Goal: Task Accomplishment & Management: Use online tool/utility

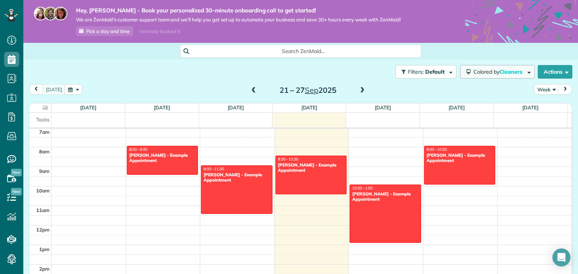
click at [502, 75] on span "Cleaners" at bounding box center [511, 72] width 24 height 7
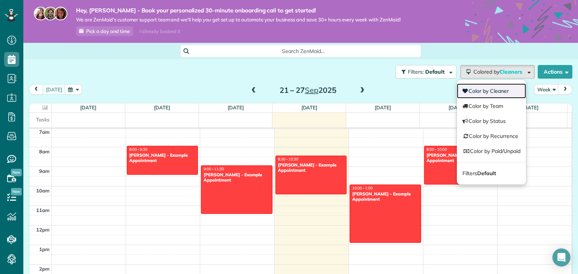
click at [481, 94] on link "Color by Cleaner" at bounding box center [491, 91] width 69 height 15
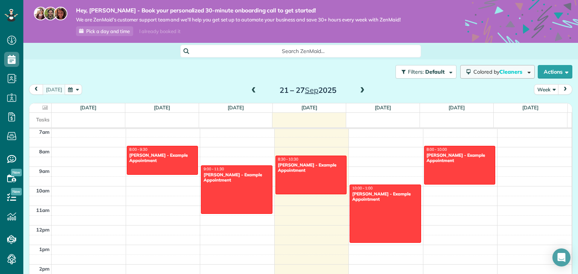
click at [517, 71] on span "Cleaners" at bounding box center [511, 72] width 24 height 7
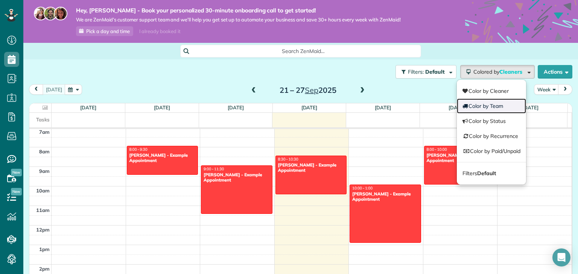
click at [503, 106] on link "Color by Team" at bounding box center [491, 106] width 69 height 15
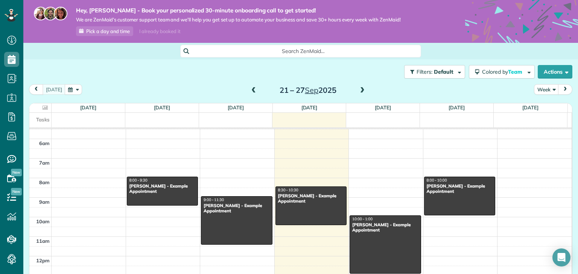
scroll to position [78, 0]
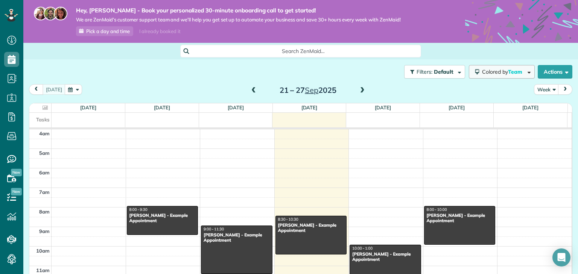
click at [501, 70] on span "Colored by Team" at bounding box center [503, 72] width 43 height 7
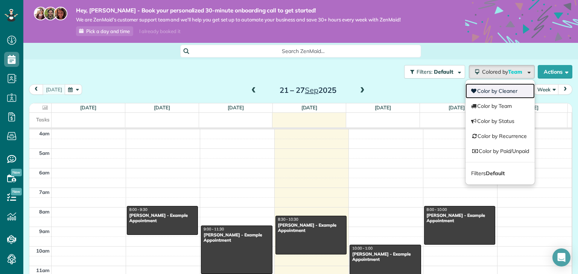
click at [494, 91] on link "Color by Cleaner" at bounding box center [500, 91] width 69 height 15
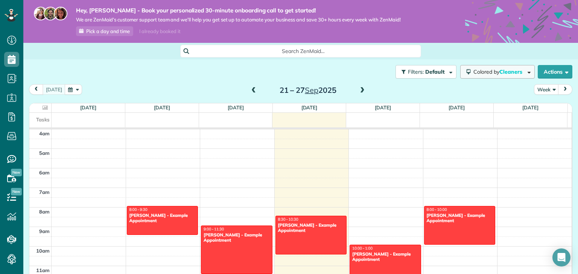
click at [510, 75] on span "Colored by Cleaners" at bounding box center [500, 72] width 52 height 7
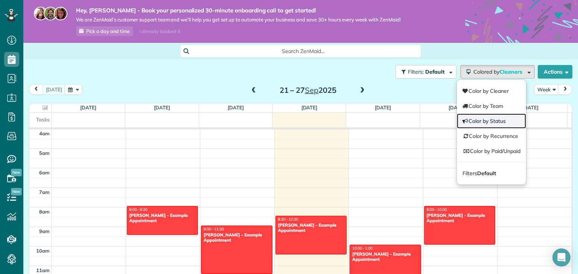
click at [501, 121] on link "Color by Status" at bounding box center [491, 121] width 69 height 15
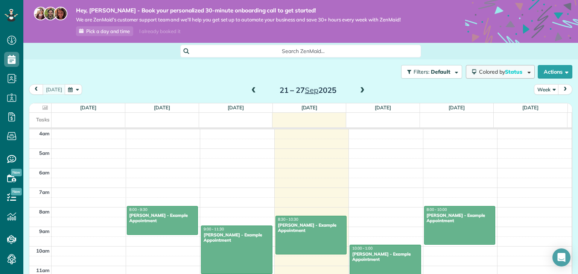
click at [498, 75] on span "Colored by Status" at bounding box center [502, 72] width 46 height 7
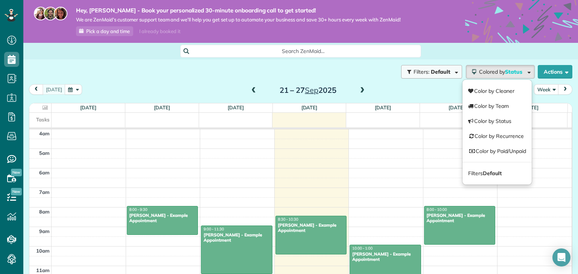
click at [424, 75] on button "Filters: Default" at bounding box center [431, 72] width 61 height 14
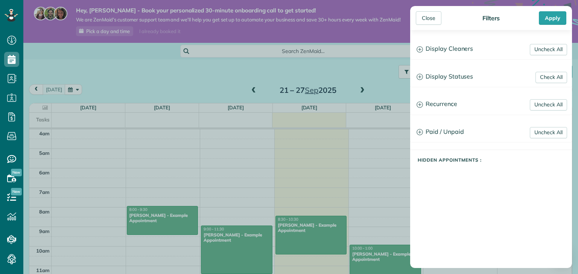
click at [343, 68] on div "Close Filters Apply Uncheck All Display Cleaners Karol roque No Cleaners Assign…" at bounding box center [289, 137] width 578 height 274
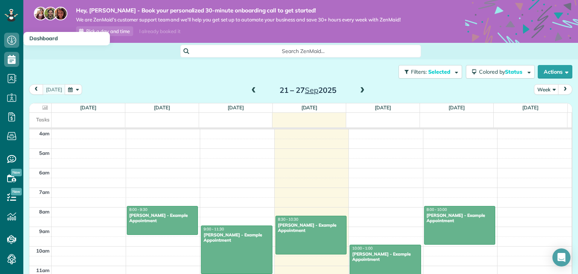
click at [39, 38] on span "Dashboard" at bounding box center [43, 38] width 29 height 7
click at [11, 44] on use at bounding box center [11, 40] width 9 height 9
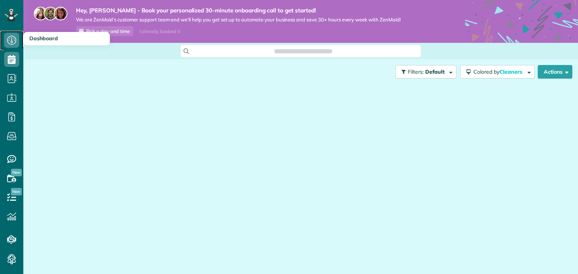
click at [10, 37] on icon at bounding box center [11, 40] width 15 height 15
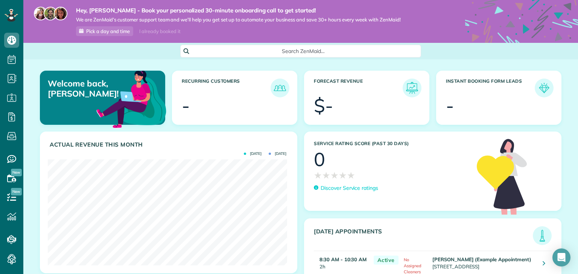
click at [263, 55] on div "Search ZenMaid…" at bounding box center [300, 51] width 241 height 13
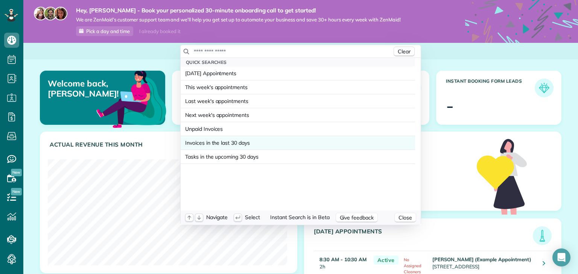
click at [226, 142] on span "Invoices in the last 30 days" at bounding box center [217, 143] width 65 height 8
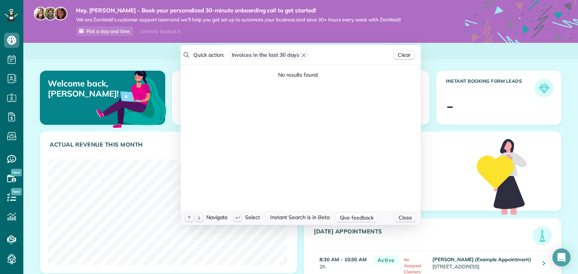
click at [404, 219] on span "Close" at bounding box center [406, 218] width 14 height 7
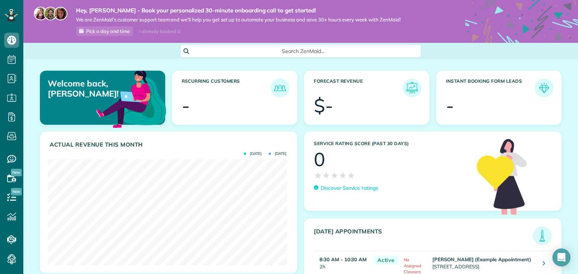
click at [187, 96] on div "-" at bounding box center [186, 105] width 8 height 19
click at [267, 84] on h3 "Recurring Customers" at bounding box center [226, 88] width 89 height 19
drag, startPoint x: 278, startPoint y: 87, endPoint x: 243, endPoint y: 88, distance: 34.6
click at [278, 87] on img at bounding box center [280, 88] width 15 height 15
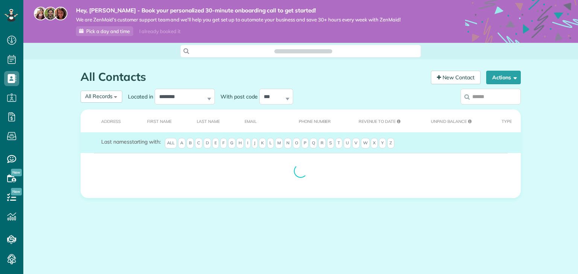
scroll to position [3, 3]
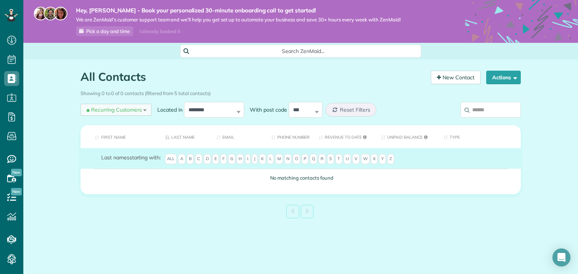
click at [123, 110] on span "Recurring Customers" at bounding box center [113, 110] width 57 height 8
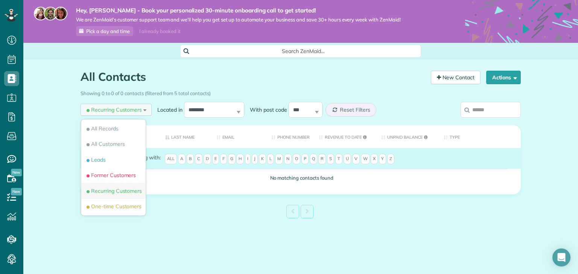
click at [109, 194] on span "Recurring Customers" at bounding box center [113, 191] width 57 height 8
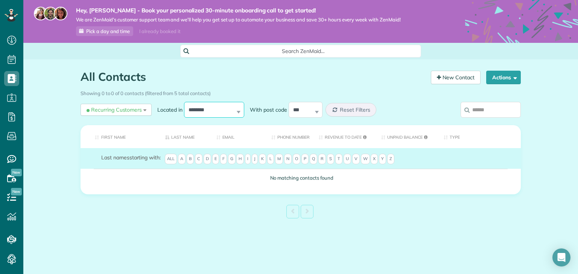
click at [236, 113] on select "**********" at bounding box center [214, 110] width 60 height 16
click at [214, 114] on select "**********" at bounding box center [214, 110] width 60 height 16
click at [301, 109] on select "*** ***** ***** ***** ***** *****" at bounding box center [306, 110] width 34 height 16
click at [360, 109] on span "Reset Filters" at bounding box center [355, 110] width 30 height 7
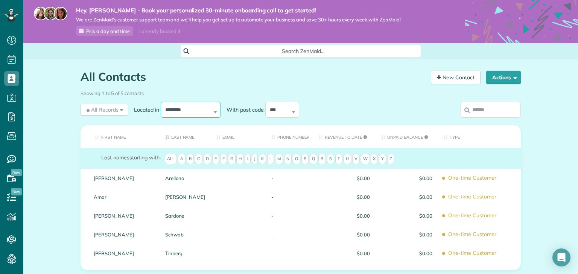
click at [177, 111] on select "**********" at bounding box center [191, 110] width 60 height 16
click at [183, 102] on div "**********" at bounding box center [244, 110] width 327 height 20
click at [116, 111] on div "All Records All Records All Customers Leads Former Customers Recurring Customer…" at bounding box center [105, 110] width 48 height 12
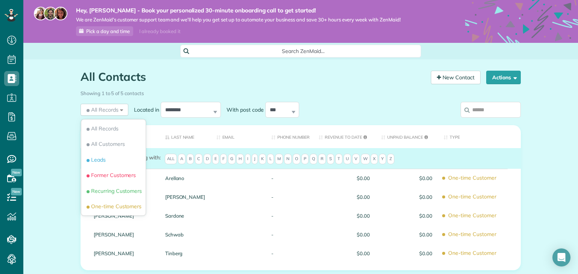
click at [188, 82] on h1 "All Contacts" at bounding box center [253, 77] width 345 height 12
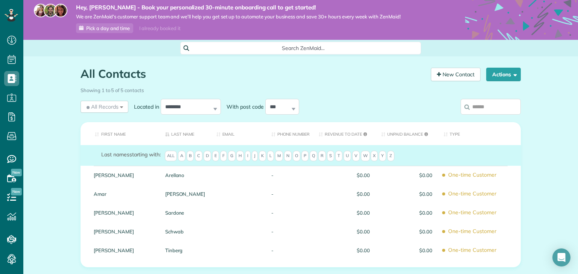
scroll to position [0, 0]
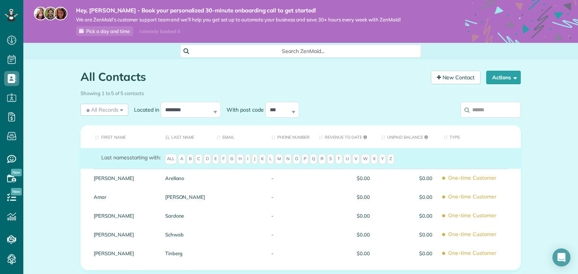
click at [381, 50] on span "Search ZenMaid…" at bounding box center [303, 51] width 229 height 8
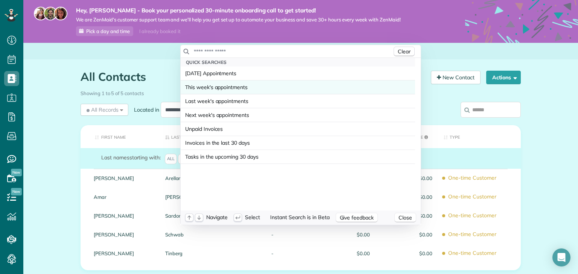
click at [292, 94] on link "This week's appointments" at bounding box center [298, 88] width 235 height 14
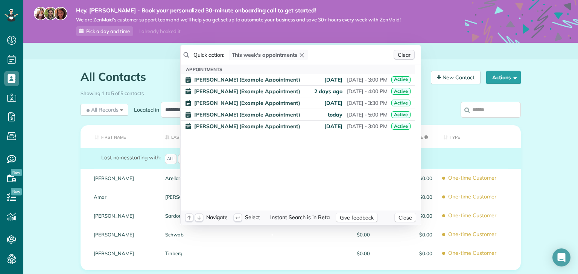
click at [404, 57] on span "Clear" at bounding box center [404, 55] width 13 height 7
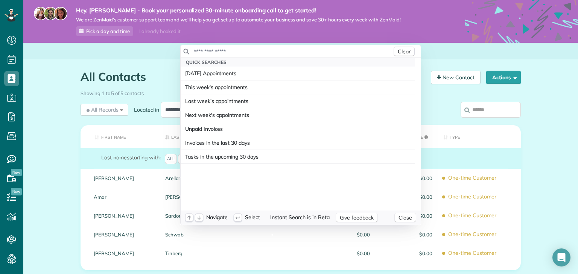
click at [130, 66] on html "Dashboard Scheduling Calendar View List View" at bounding box center [289, 137] width 578 height 274
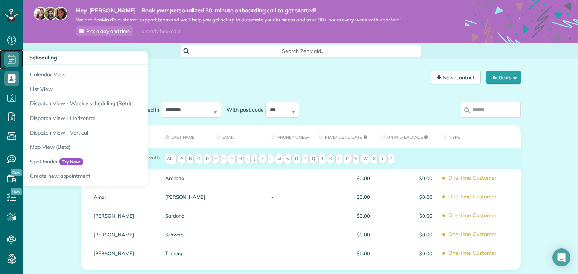
click at [12, 59] on icon at bounding box center [11, 59] width 15 height 15
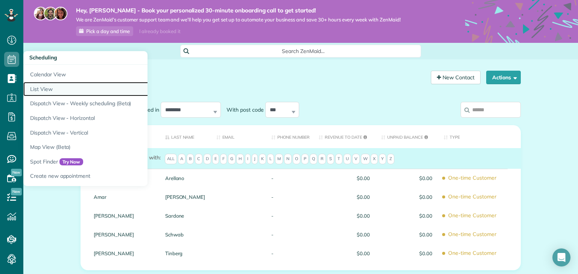
click at [58, 91] on link "List View" at bounding box center [117, 89] width 188 height 15
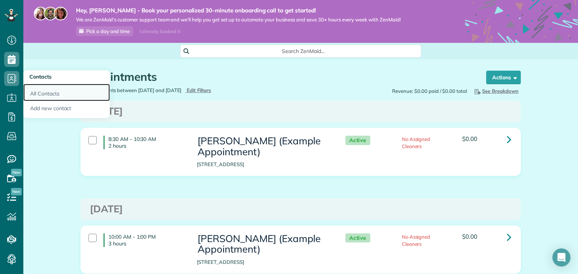
click at [53, 91] on link "All Contacts" at bounding box center [66, 92] width 87 height 17
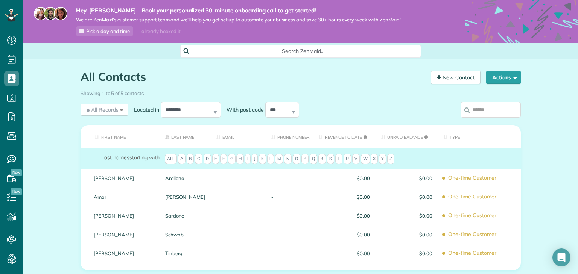
scroll to position [30, 0]
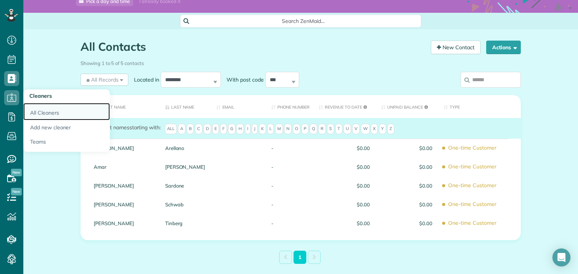
click at [45, 115] on link "All Cleaners" at bounding box center [66, 111] width 87 height 17
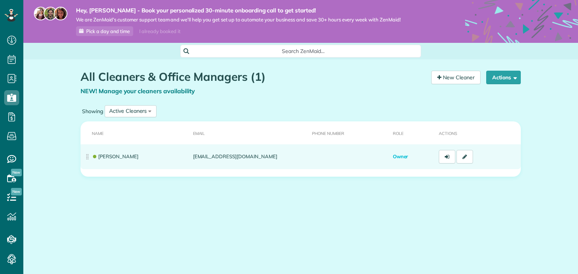
scroll to position [3, 3]
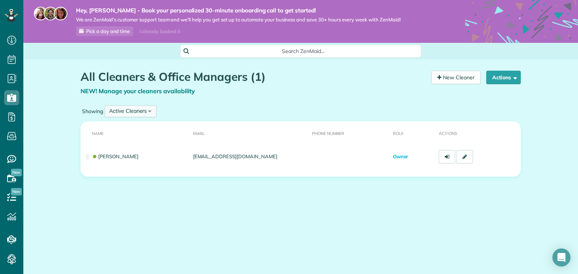
click at [143, 115] on div "Active Cleaners" at bounding box center [128, 111] width 38 height 8
click at [133, 163] on span "Inactive Cleaners" at bounding box center [129, 160] width 41 height 7
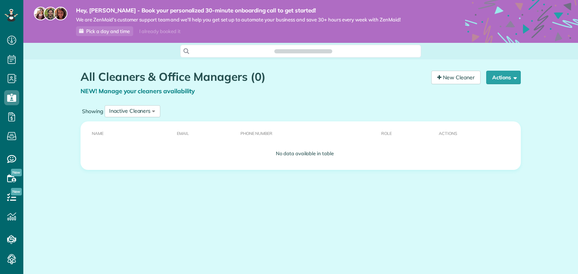
scroll to position [3, 3]
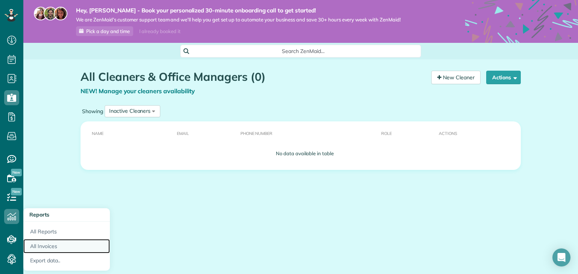
click at [54, 249] on link "All Invoices" at bounding box center [66, 246] width 87 height 15
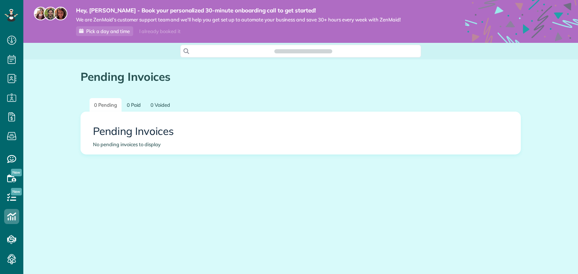
scroll to position [3, 3]
click at [139, 104] on link "0 Paid" at bounding box center [133, 105] width 23 height 14
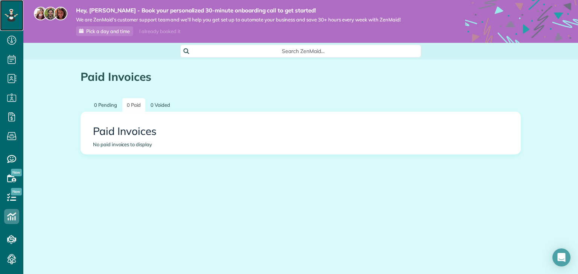
click at [14, 17] on icon at bounding box center [12, 15] width 14 height 13
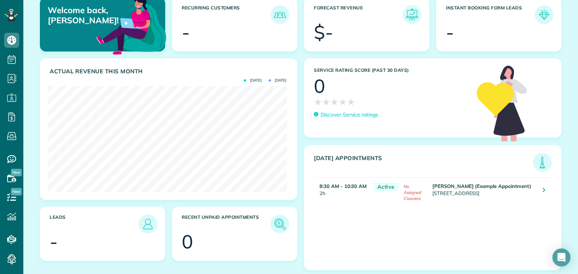
scroll to position [79, 0]
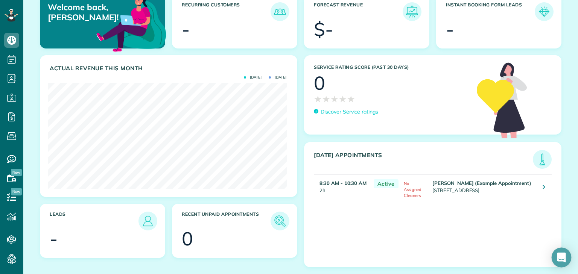
click at [559, 260] on icon "Open Intercom Messenger" at bounding box center [561, 258] width 9 height 10
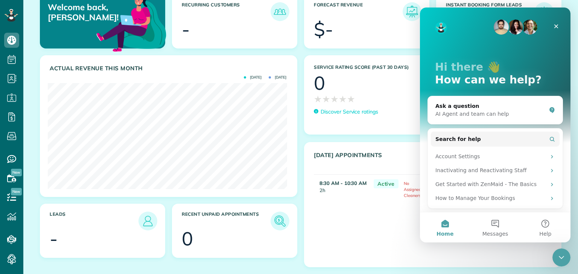
scroll to position [0, 0]
click at [431, 29] on div "Hi there 👋 How can we help?" at bounding box center [496, 76] width 136 height 136
click at [445, 24] on img "Intercom messenger" at bounding box center [441, 28] width 12 height 12
click at [556, 24] on icon "Close" at bounding box center [556, 26] width 6 height 6
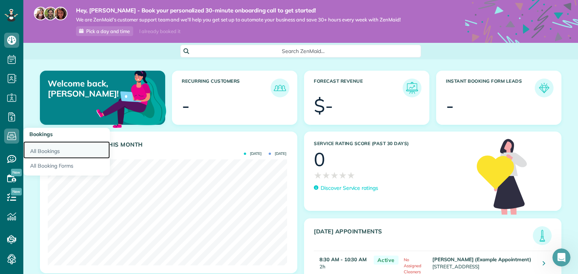
click at [45, 152] on link "All Bookings" at bounding box center [66, 150] width 87 height 17
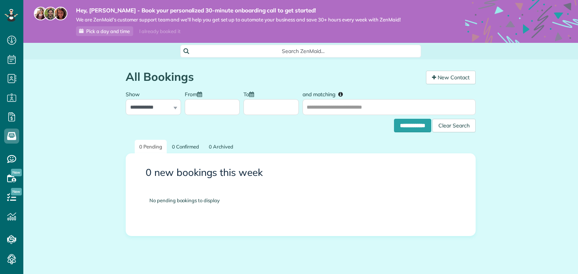
scroll to position [3, 3]
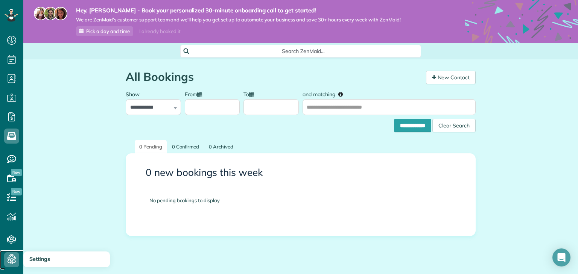
click at [13, 259] on icon at bounding box center [11, 260] width 15 height 15
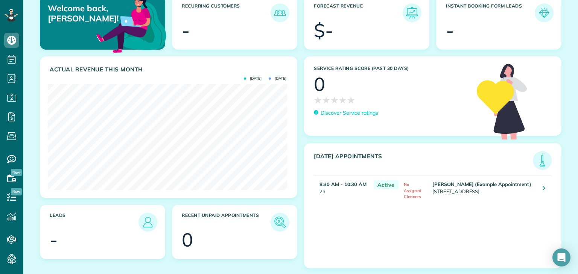
scroll to position [79, 0]
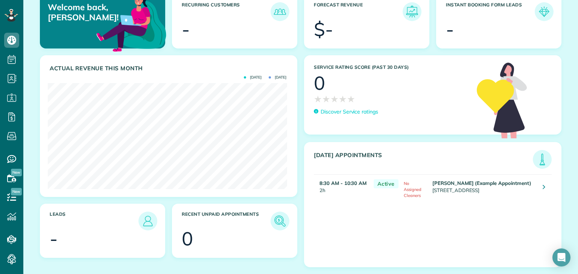
click at [266, 76] on div "[DATE] [DATE]" at bounding box center [265, 77] width 43 height 7
click at [410, 183] on td "No Assigned Cleaners" at bounding box center [415, 188] width 30 height 27
click at [326, 184] on td "8:30 AM - 10:30 AM 2h" at bounding box center [342, 188] width 56 height 27
click at [538, 187] on link at bounding box center [545, 188] width 14 height 14
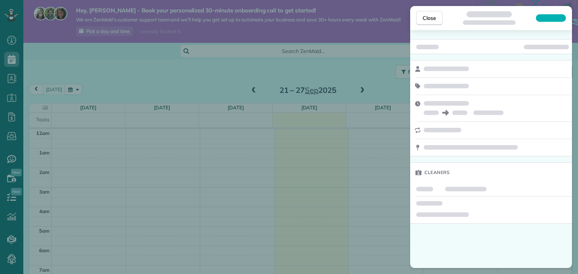
scroll to position [136, 0]
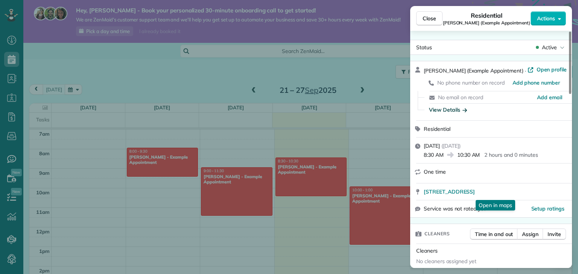
click at [451, 114] on div "View Details" at bounding box center [448, 110] width 38 height 8
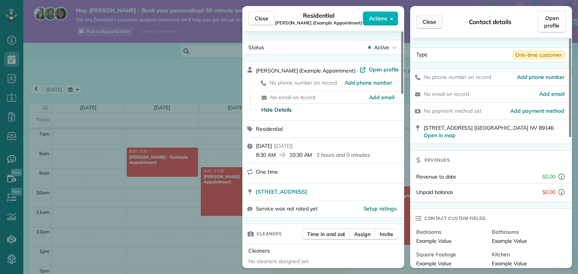
click at [429, 19] on span "Close" at bounding box center [430, 22] width 14 height 8
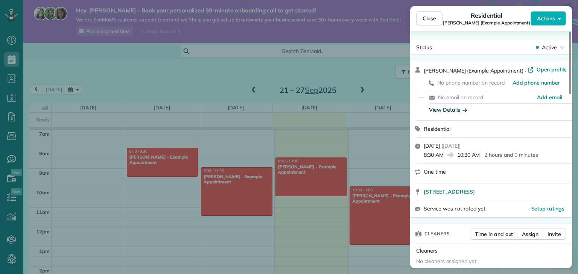
click at [451, 113] on div "View Details" at bounding box center [448, 110] width 38 height 8
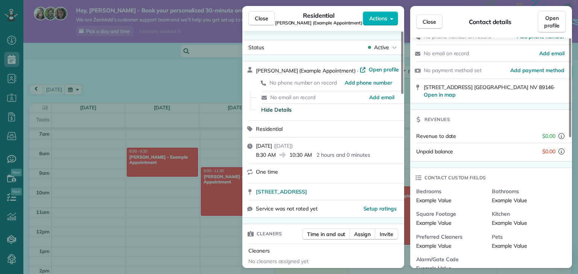
scroll to position [30, 0]
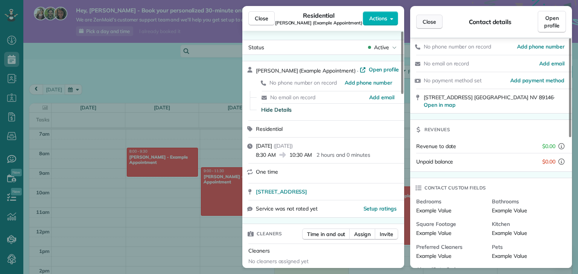
click at [436, 24] on span "Close" at bounding box center [430, 22] width 14 height 8
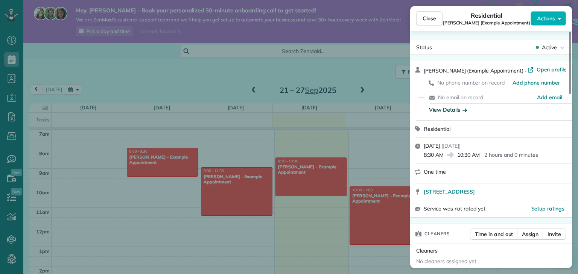
click at [418, 173] on icon at bounding box center [418, 172] width 6 height 6
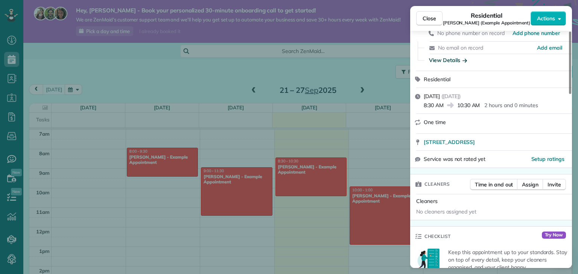
scroll to position [60, 0]
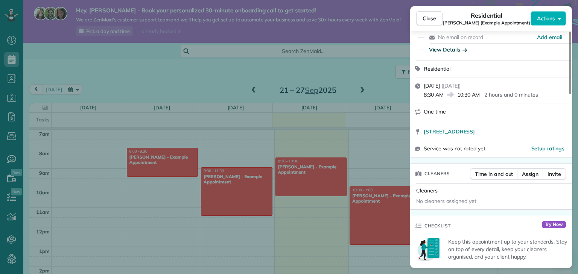
click at [465, 204] on span "No cleaners assigned yet" at bounding box center [446, 201] width 60 height 7
click at [553, 174] on span "Invite" at bounding box center [555, 175] width 14 height 8
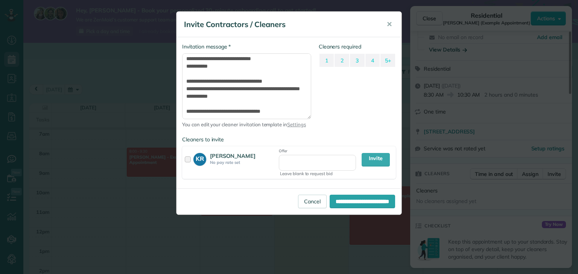
scroll to position [78, 0]
click at [303, 160] on input "Offer" at bounding box center [317, 163] width 77 height 16
click at [299, 125] on link "Settings" at bounding box center [296, 125] width 19 height 6
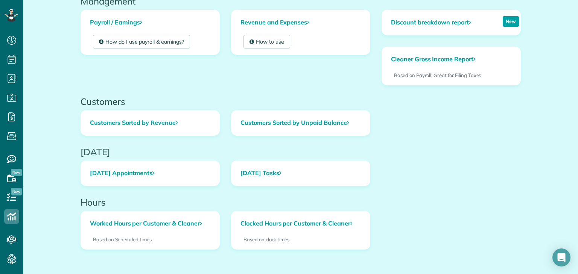
scroll to position [286, 0]
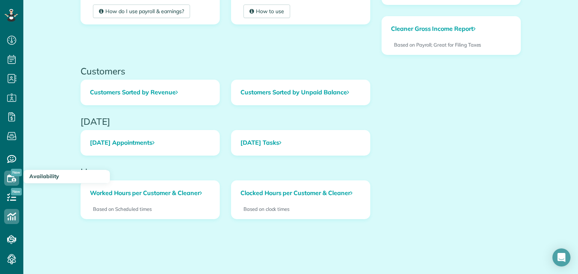
click at [12, 192] on span "New" at bounding box center [16, 192] width 11 height 8
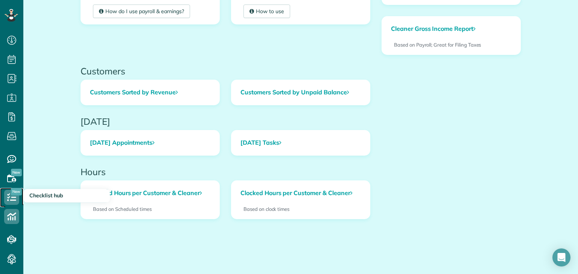
click at [10, 202] on icon at bounding box center [11, 197] width 15 height 15
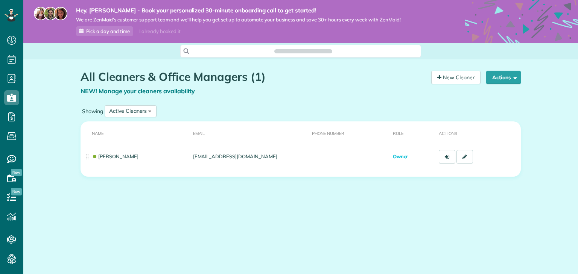
scroll to position [3, 3]
click at [461, 78] on link "New Cleaner" at bounding box center [455, 78] width 49 height 14
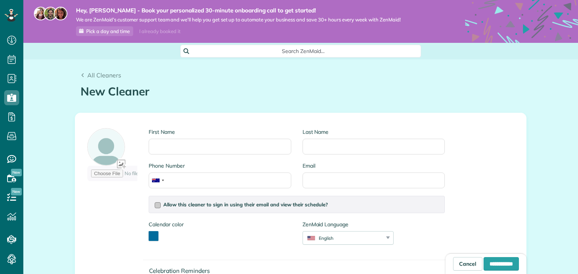
scroll to position [60, 0]
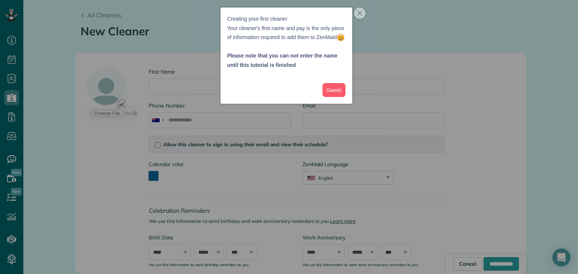
click at [149, 176] on div at bounding box center [289, 137] width 578 height 274
click at [335, 97] on button "Sweet" at bounding box center [334, 90] width 23 height 14
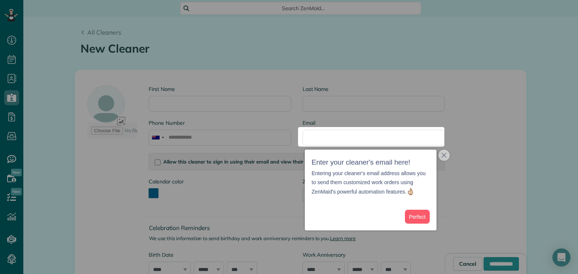
scroll to position [43, 0]
click at [444, 158] on icon "close," at bounding box center [444, 156] width 5 height 5
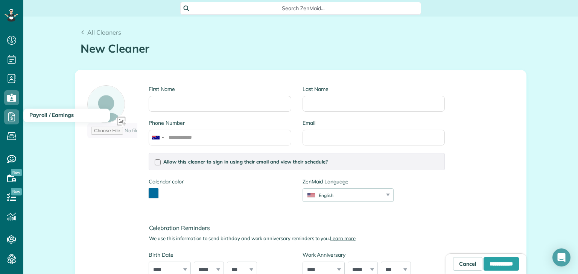
click at [56, 115] on span "Payroll / Earnings" at bounding box center [51, 115] width 44 height 7
click at [14, 122] on icon at bounding box center [11, 117] width 15 height 15
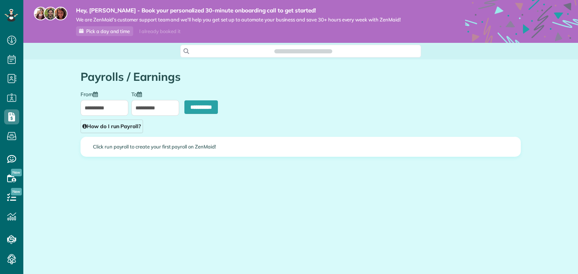
scroll to position [3, 3]
click at [9, 133] on icon at bounding box center [11, 136] width 15 height 15
type input "**********"
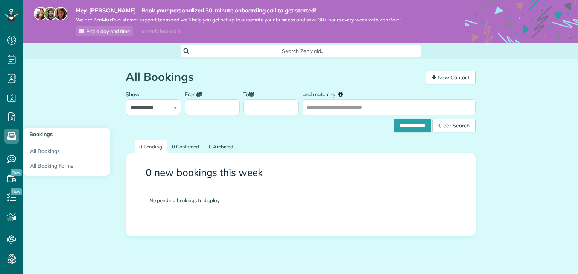
scroll to position [3, 3]
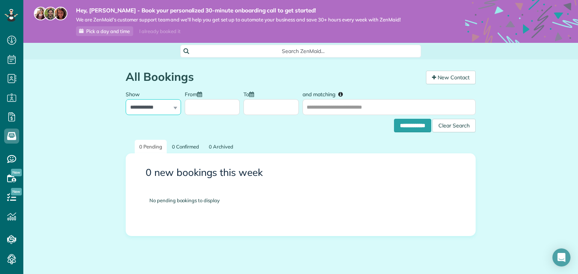
click at [148, 110] on select "**********" at bounding box center [153, 107] width 55 height 16
click at [126, 99] on select "**********" at bounding box center [153, 107] width 55 height 16
click at [455, 125] on div "Clear Search" at bounding box center [453, 126] width 43 height 14
click at [204, 104] on input "From" at bounding box center [212, 107] width 55 height 16
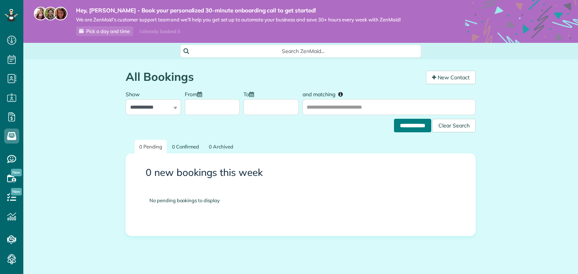
click at [402, 123] on input "**********" at bounding box center [412, 126] width 37 height 14
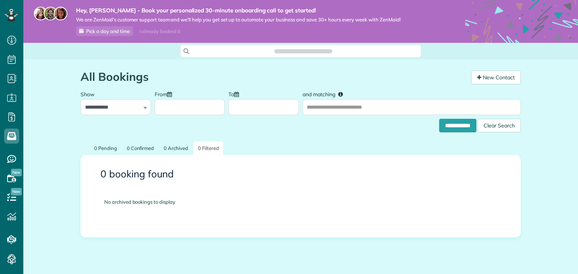
scroll to position [3, 3]
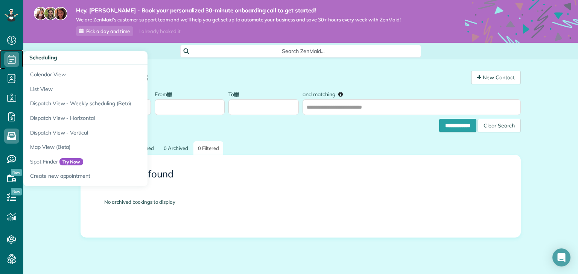
click at [13, 62] on icon at bounding box center [11, 59] width 15 height 15
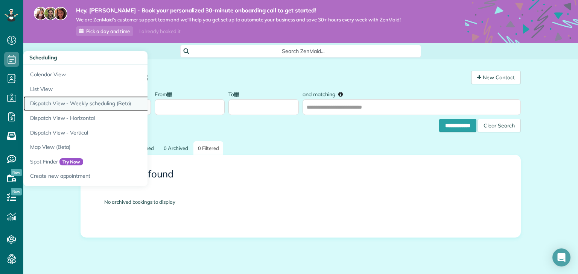
click at [62, 101] on link "Dispatch View - Weekly scheduling (Beta)" at bounding box center [117, 103] width 188 height 15
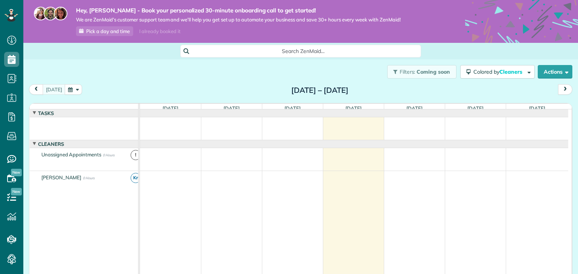
scroll to position [30, 0]
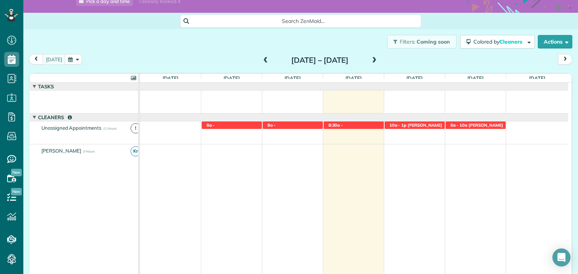
click at [36, 119] on span at bounding box center [34, 118] width 5 height 5
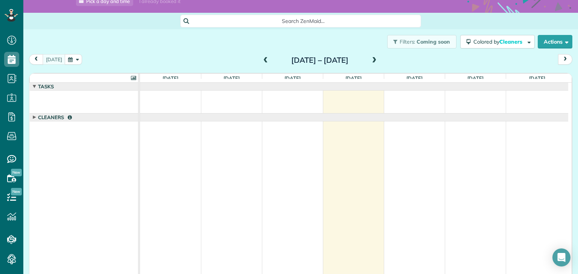
click at [36, 119] on span at bounding box center [34, 118] width 5 height 5
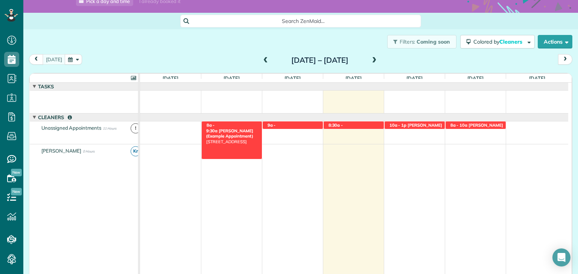
drag, startPoint x: 130, startPoint y: 155, endPoint x: 227, endPoint y: 127, distance: 101.0
click at [227, 127] on tr "Tasks Cleaners Unassigned Appointments 11 Hours ! [PERSON_NAME] 0 Hours Kr 8a -…" at bounding box center [301, 191] width 542 height 216
click at [56, 152] on span "[PERSON_NAME]" at bounding box center [61, 151] width 43 height 6
click at [131, 152] on span "Kr" at bounding box center [136, 151] width 10 height 10
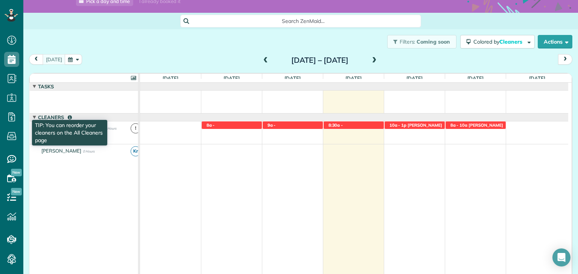
click at [68, 117] on icon at bounding box center [70, 117] width 4 height 5
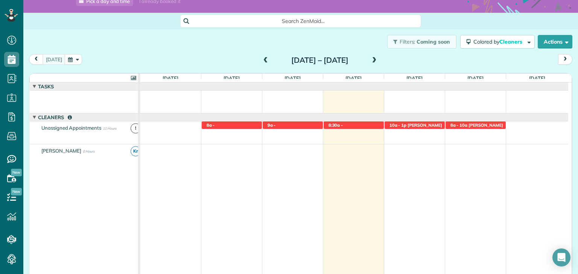
drag, startPoint x: 57, startPoint y: 153, endPoint x: 58, endPoint y: 134, distance: 19.2
click at [58, 134] on tbody "Tasks Cleaners Unassigned Appointments 11 Hours ! [PERSON_NAME] 0 Hours Kr" at bounding box center [86, 180] width 113 height 195
click at [63, 127] on span "Unassigned Appointments" at bounding box center [71, 128] width 63 height 6
click at [217, 129] on span "[PERSON_NAME] (Example Appointment)" at bounding box center [229, 133] width 47 height 11
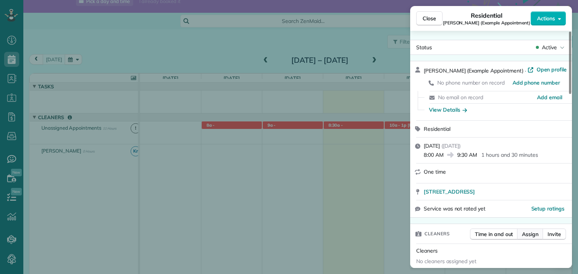
click at [533, 237] on span "Assign" at bounding box center [530, 235] width 17 height 8
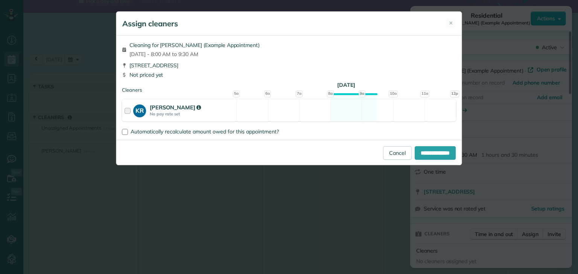
click at [125, 111] on div at bounding box center [129, 111] width 9 height 14
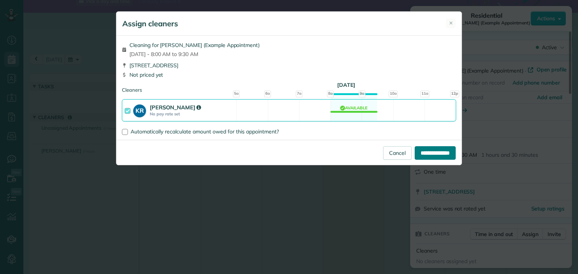
click at [426, 155] on input "**********" at bounding box center [435, 153] width 41 height 14
type input "**********"
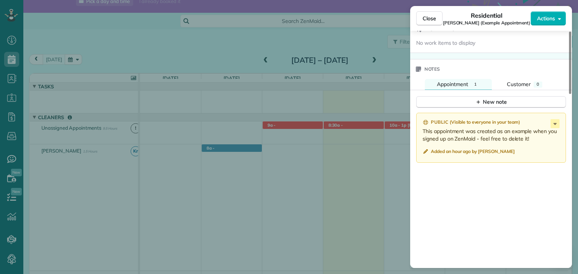
scroll to position [662, 0]
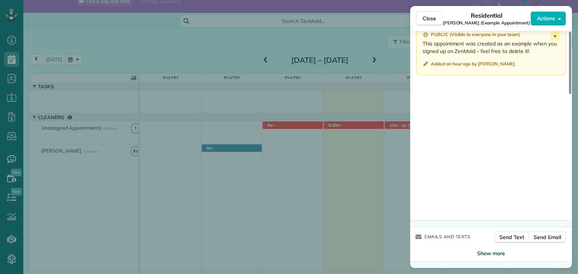
click at [494, 253] on span "Show more" at bounding box center [491, 254] width 28 height 8
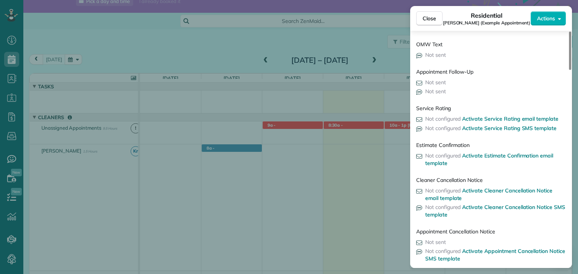
scroll to position [943, 0]
click at [351, 210] on div "Close Residential [PERSON_NAME] (Example Appointment) Actions Status Active [PE…" at bounding box center [289, 137] width 578 height 274
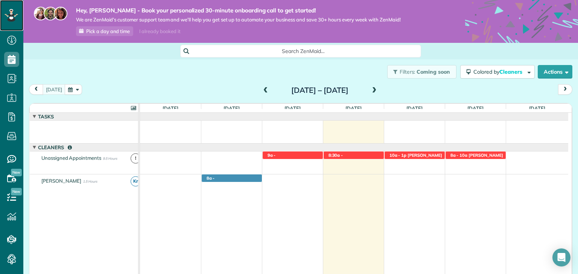
click at [13, 15] on icon at bounding box center [11, 15] width 4 height 3
